Goal: Obtain resource: Obtain resource

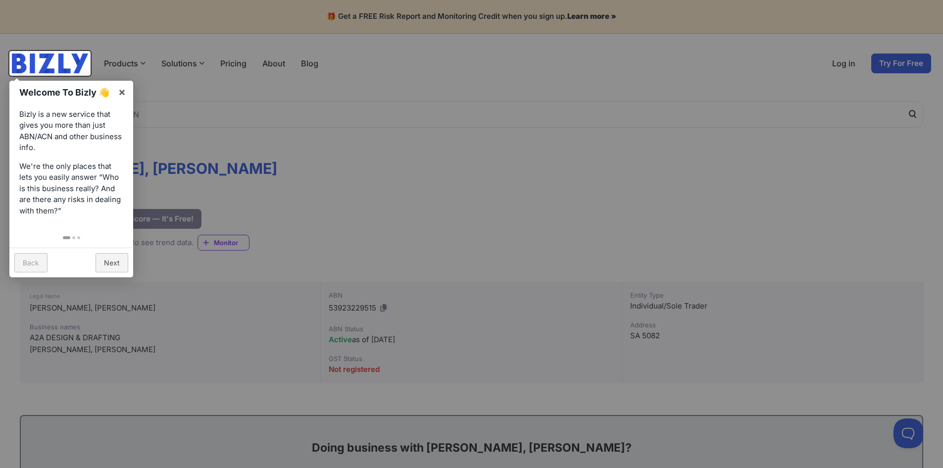
click at [901, 59] on div at bounding box center [471, 234] width 943 height 468
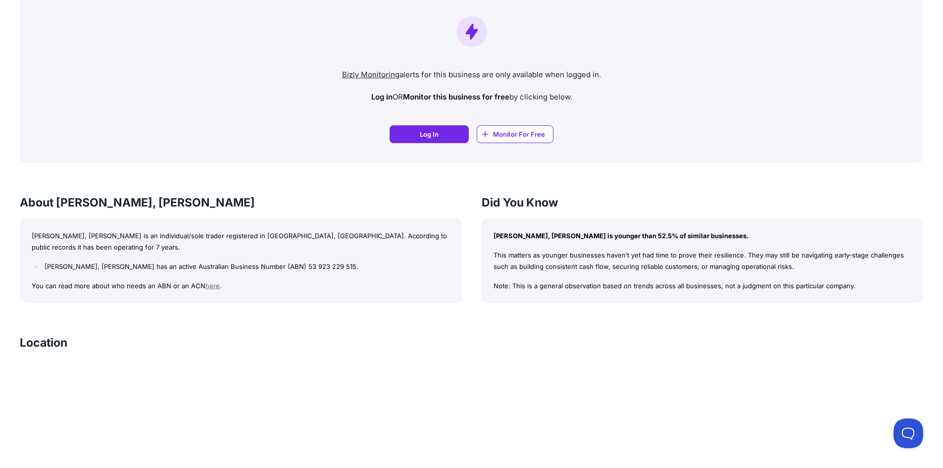
scroll to position [716, 0]
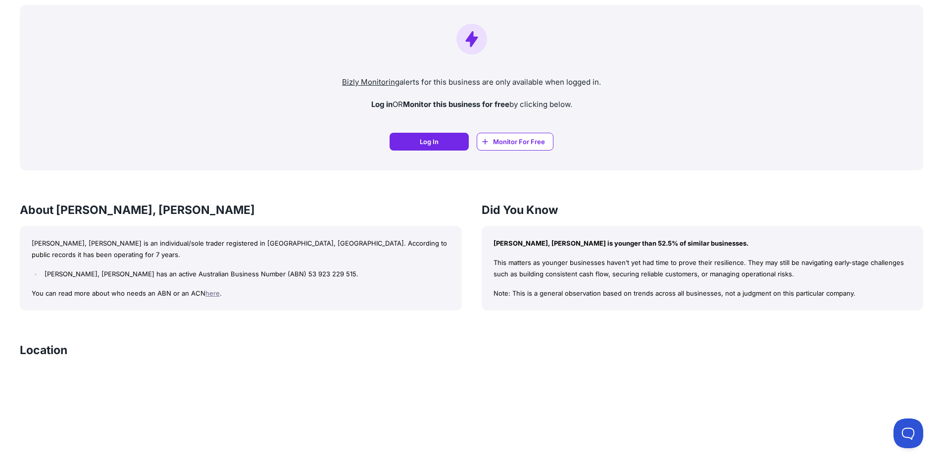
click at [212, 294] on link "here" at bounding box center [212, 293] width 14 height 8
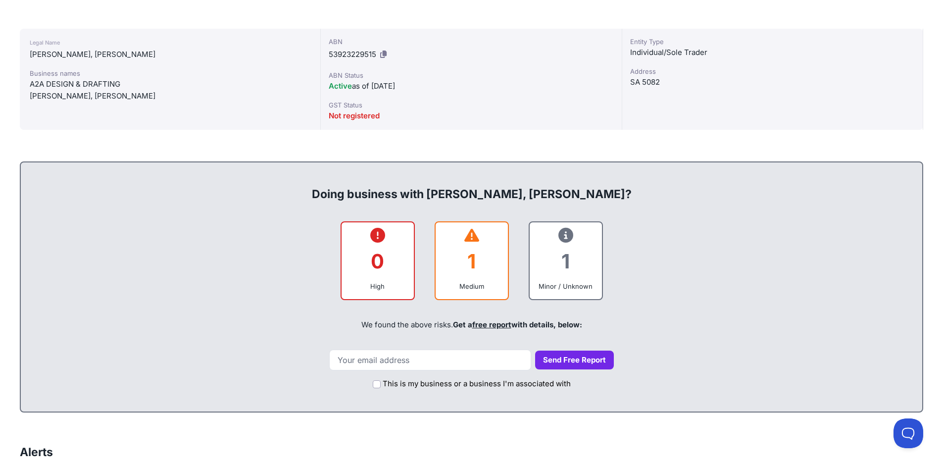
scroll to position [271, 0]
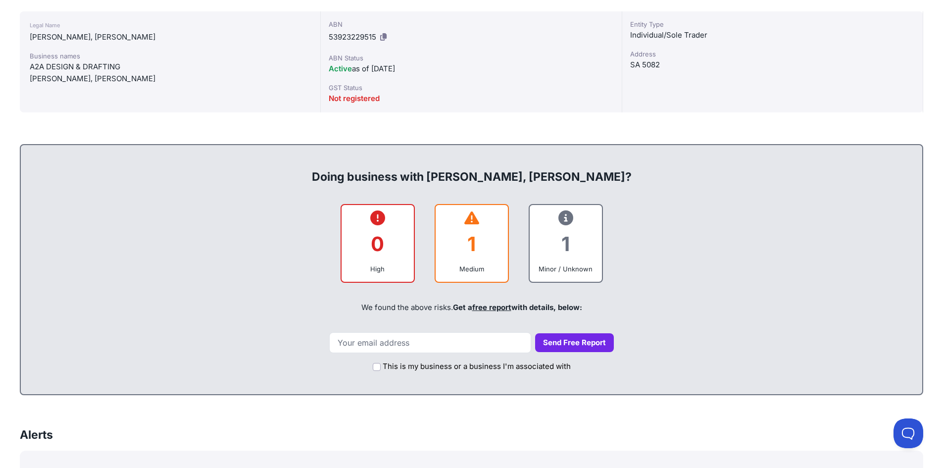
click at [553, 239] on div "1" at bounding box center [566, 244] width 56 height 40
click at [551, 238] on div "1" at bounding box center [566, 244] width 56 height 40
click at [561, 234] on div "1" at bounding box center [566, 244] width 56 height 40
click at [557, 344] on button "Send Free Report" at bounding box center [574, 342] width 79 height 19
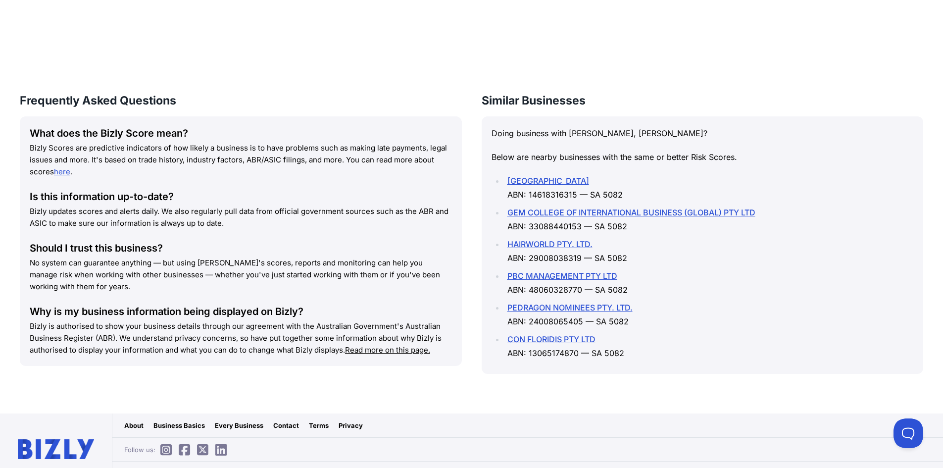
scroll to position [1261, 0]
